Goal: Transaction & Acquisition: Purchase product/service

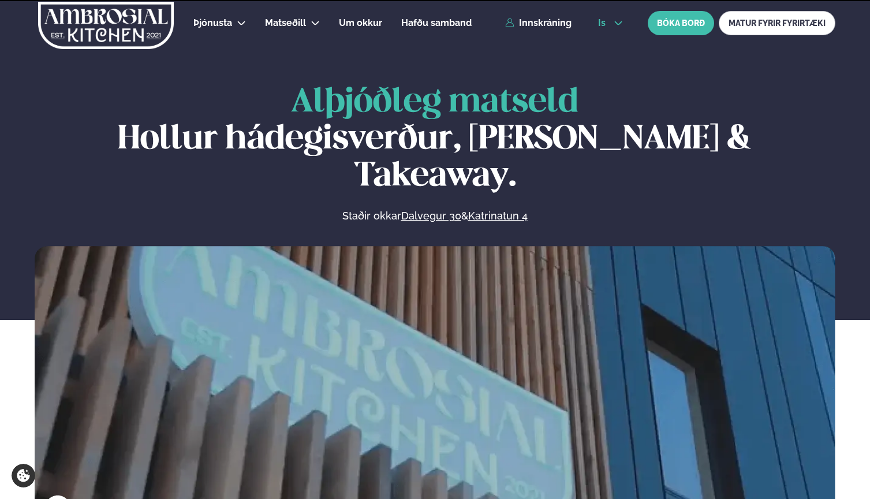
click at [591, 23] on button "is" at bounding box center [610, 22] width 43 height 9
click at [598, 44] on link "en" at bounding box center [610, 43] width 43 height 23
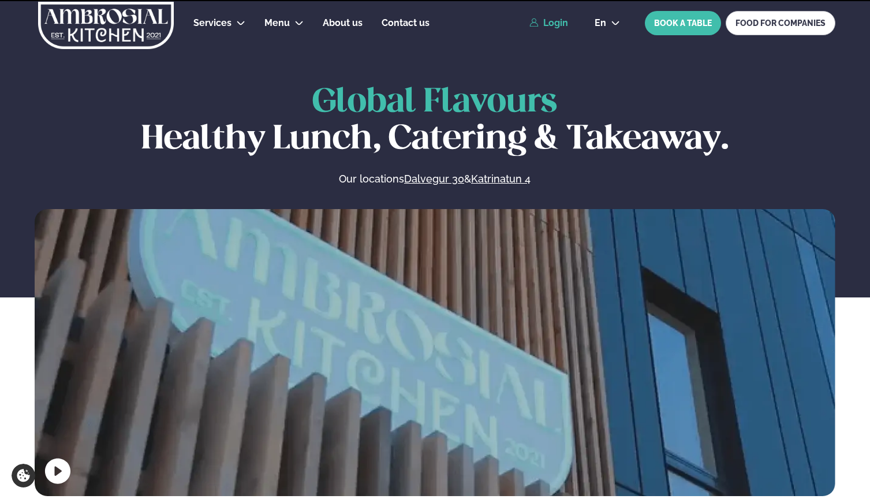
click at [551, 21] on link "Login" at bounding box center [548, 23] width 39 height 10
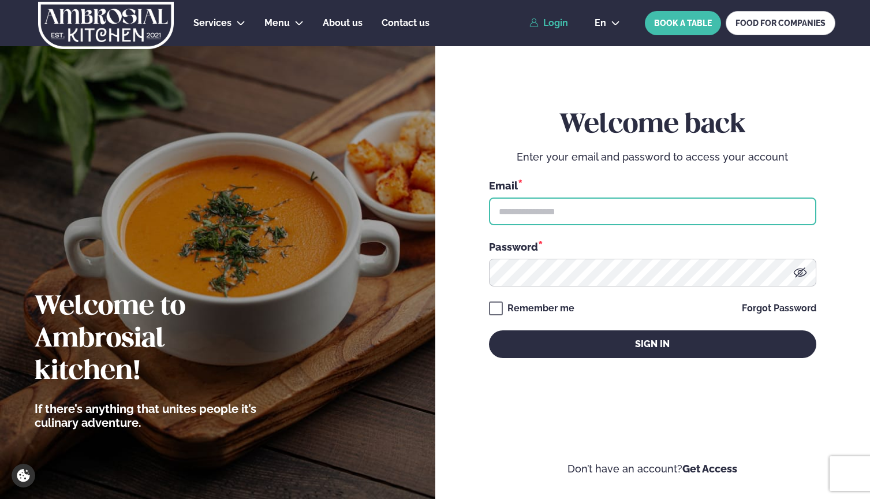
click at [614, 214] on input "text" at bounding box center [652, 211] width 327 height 28
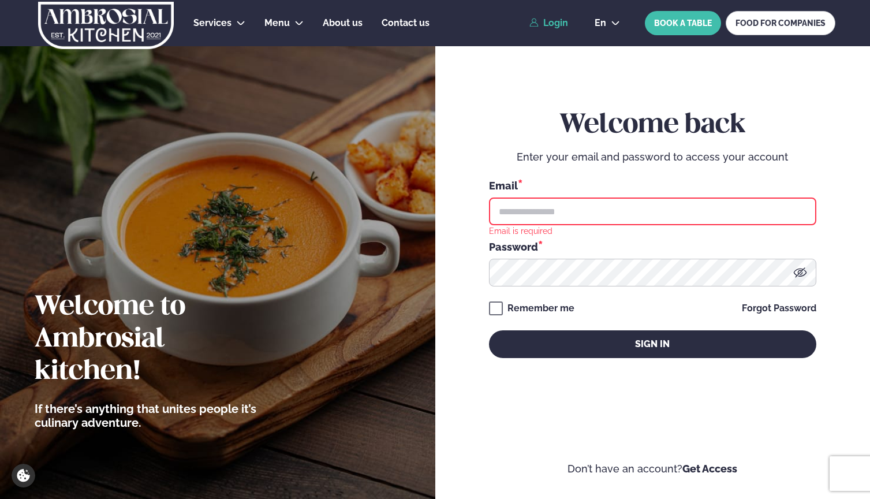
type input "**********"
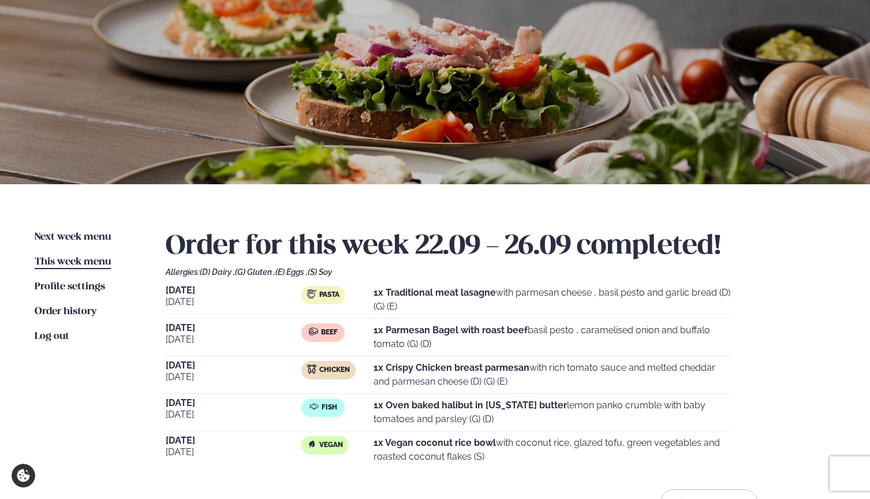
scroll to position [94, 0]
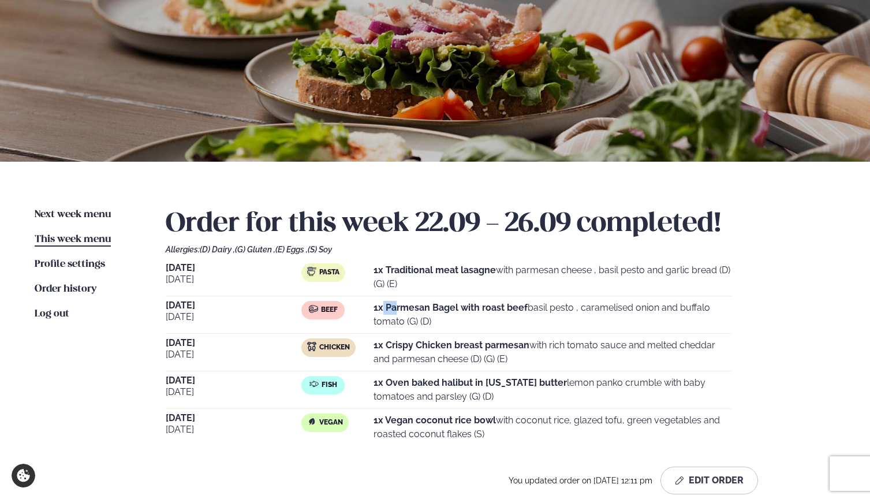
drag, startPoint x: 382, startPoint y: 308, endPoint x: 396, endPoint y: 311, distance: 14.8
click at [396, 311] on strong "1x Parmesan Bagel with roast beef" at bounding box center [451, 307] width 154 height 11
click at [458, 310] on strong "1x Parmesan Bagel with roast beef" at bounding box center [451, 307] width 154 height 11
drag, startPoint x: 513, startPoint y: 303, endPoint x: 546, endPoint y: 307, distance: 32.6
click at [546, 307] on p "1x Parmesan Bagel with roast beef basil pesto , caramelised onion and buffalo t…" at bounding box center [553, 315] width 358 height 28
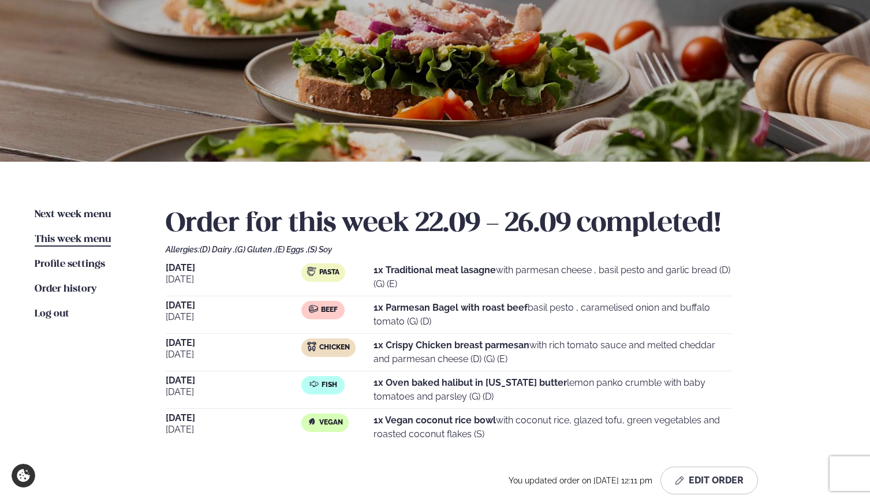
click at [573, 307] on p "1x Parmesan Bagel with roast beef basil pesto , caramelised onion and buffalo t…" at bounding box center [553, 315] width 358 height 28
